Goal: Obtain resource: Obtain resource

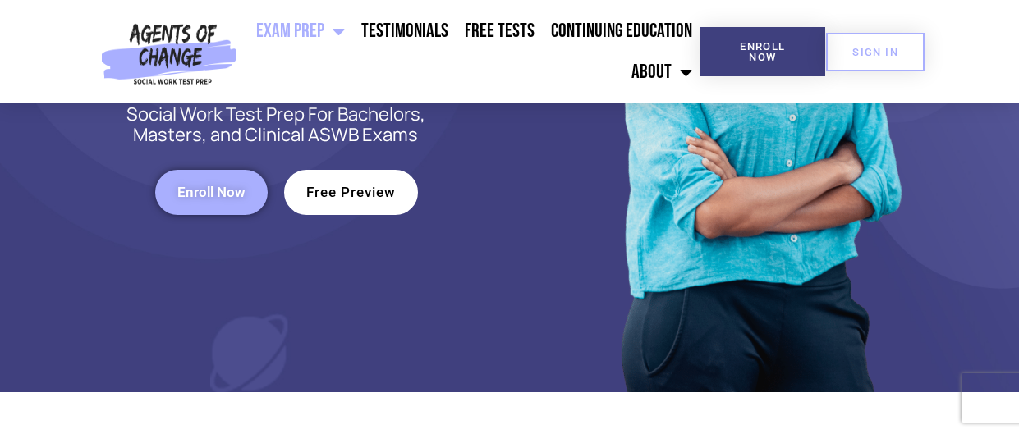
click at [326, 182] on link "Free Preview" at bounding box center [351, 192] width 134 height 45
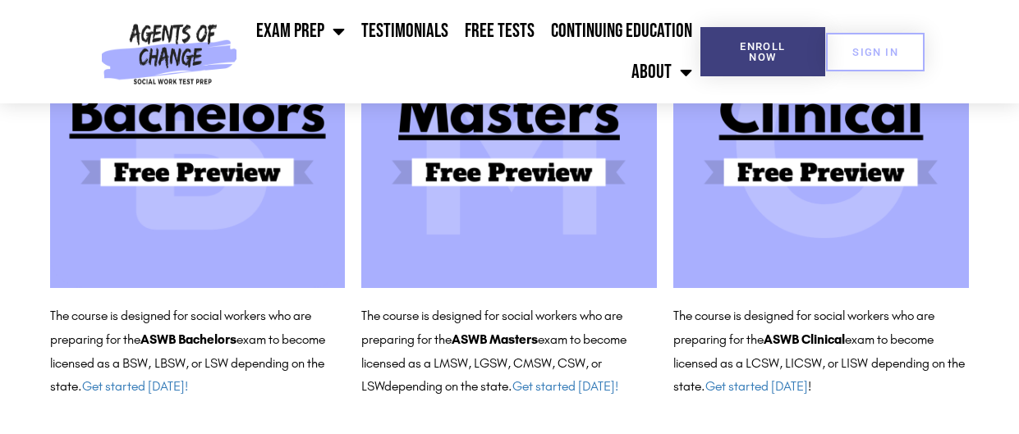
click at [783, 173] on img at bounding box center [821, 141] width 296 height 296
